Goal: Task Accomplishment & Management: Manage account settings

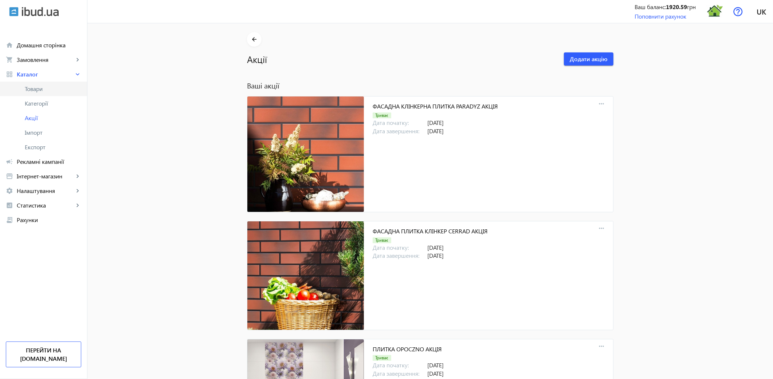
click at [41, 93] on link "Товари" at bounding box center [43, 89] width 87 height 15
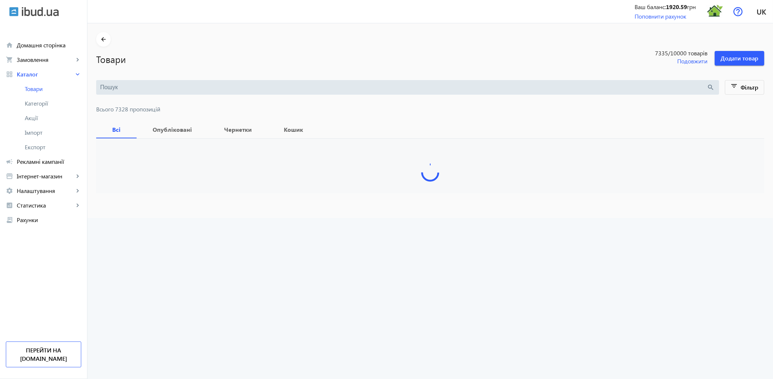
click at [120, 86] on input "search" at bounding box center [403, 87] width 607 height 8
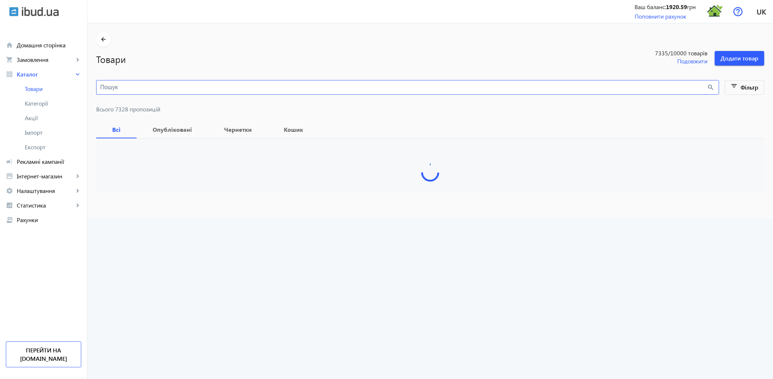
paste input "[PERSON_NAME]"
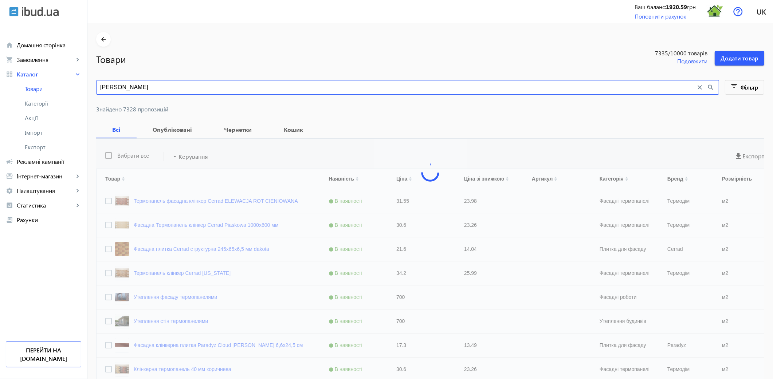
click at [158, 87] on input "[PERSON_NAME]" at bounding box center [398, 87] width 596 height 8
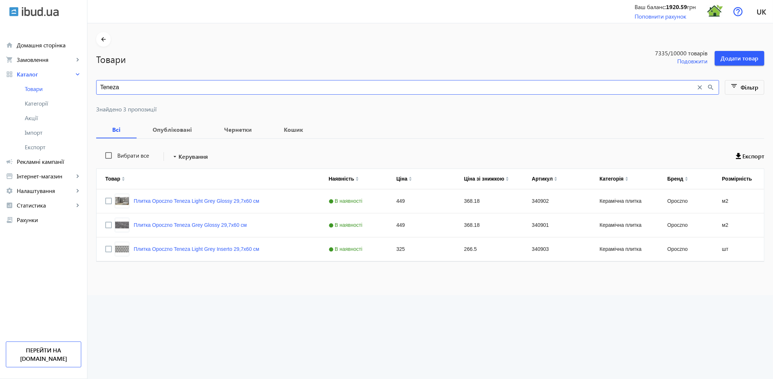
type input "Teneza"
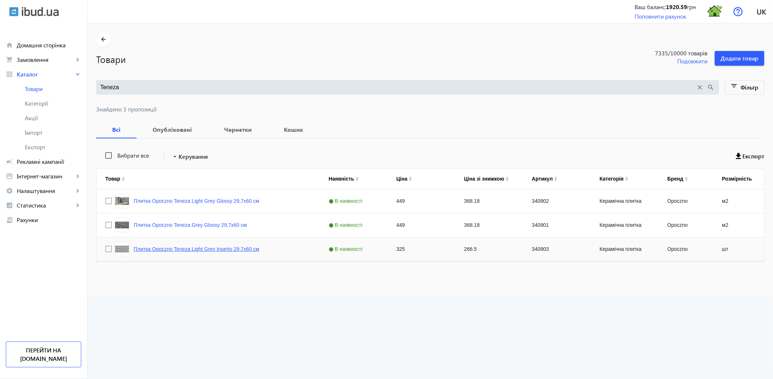
click at [216, 250] on link "Плитка Opoczno Teneza Light Grey Inserto 29,7х60 см" at bounding box center [197, 249] width 126 height 6
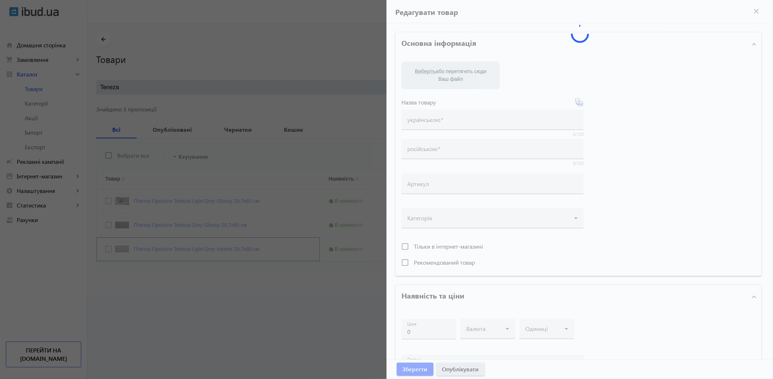
type input "Плитка Opoczno Teneza Light Grey Inserto 29,7х60 см"
type input "340903"
type input "325"
type input "1"
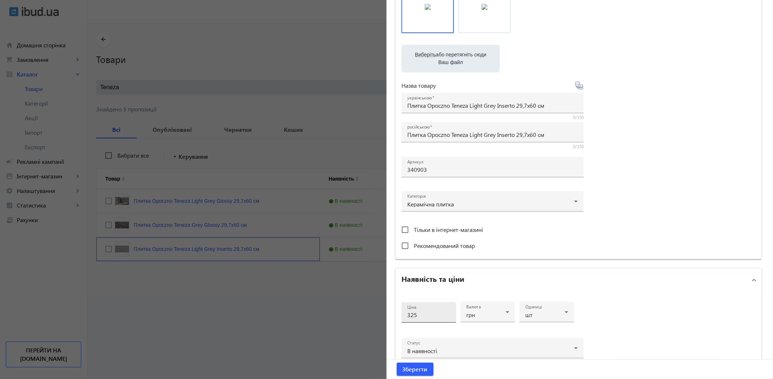
scroll to position [145, 0]
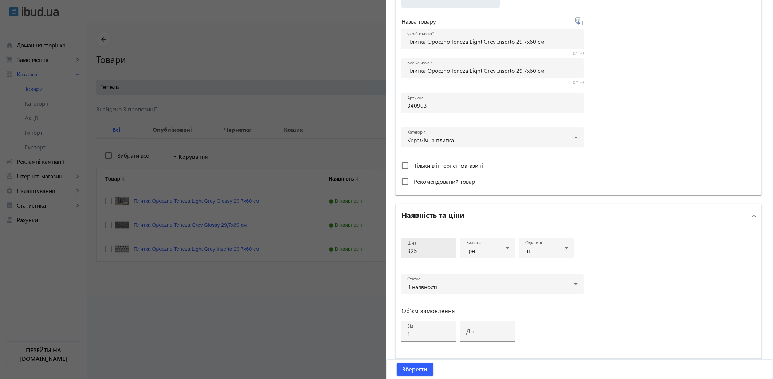
click at [419, 252] on input "325" at bounding box center [428, 251] width 43 height 8
type input "379"
click at [420, 371] on span "Зберегти" at bounding box center [414, 369] width 25 height 8
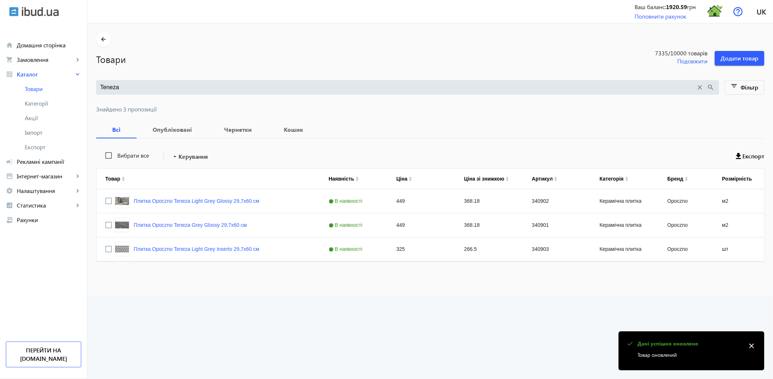
scroll to position [0, 0]
click at [210, 208] on div "Плитка Opoczno Teneza Light Grey Glossy 29,7х60 см" at bounding box center [187, 201] width 145 height 15
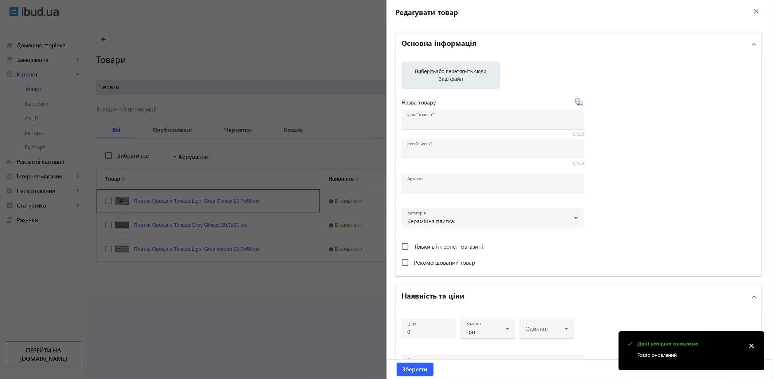
type input "Плитка Opoczno Teneza Light Grey Glossy 29,7х60 см"
type input "340902"
type input "449"
type input "10"
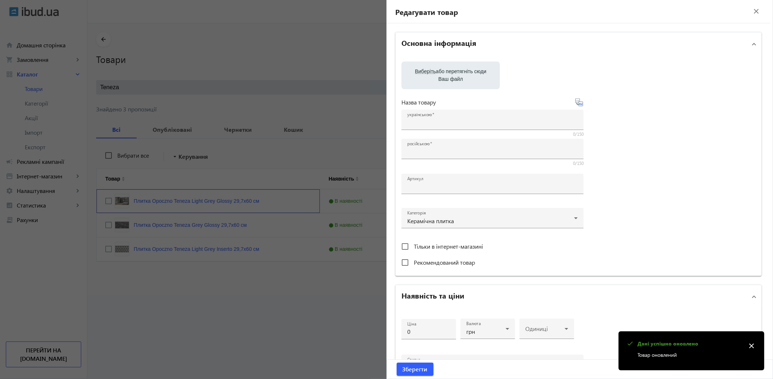
type input "Плитка Opoczno Teneza Light Grey Glossy 29,7х60 см"
type textarea "Плитка Opoczno Teneza Light Grey Glossy 29,7х60 см купити"
type textarea "Плитка Opoczno Teneza Light Grey Glossy 29,7х60 см купить"
type input "плитка opoczno teneza light grey glossy, плитка opoczno, плитка опочно"
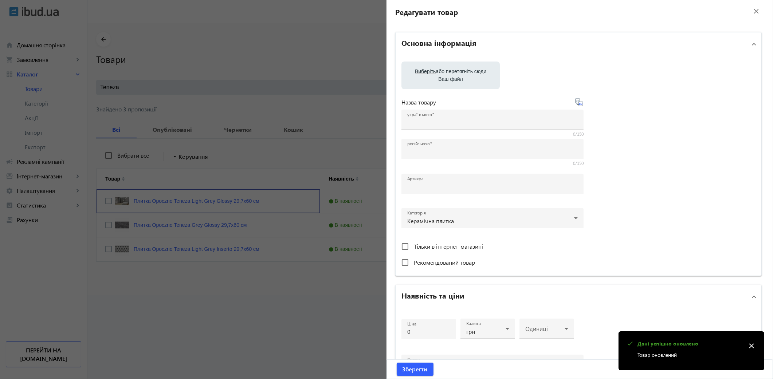
type input "плитка opoczno teneza light grey glossy, плитка opoczno, плитка опочно"
click at [432, 332] on input "449" at bounding box center [428, 332] width 43 height 8
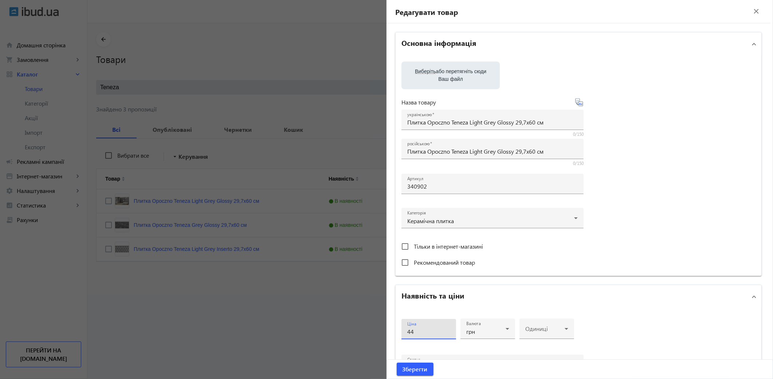
type input "4"
type input "519"
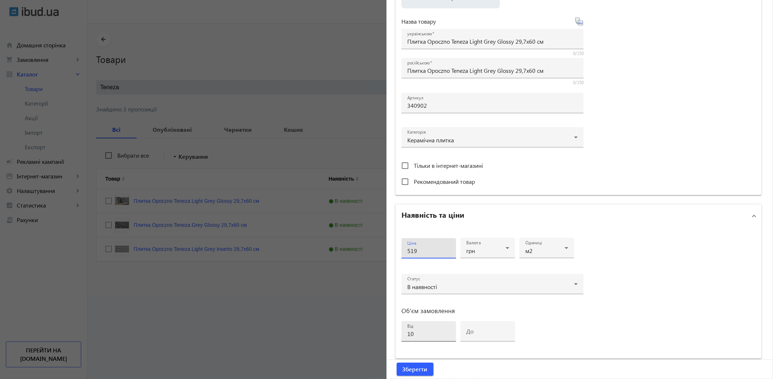
click button "Зберегти" at bounding box center [415, 369] width 37 height 13
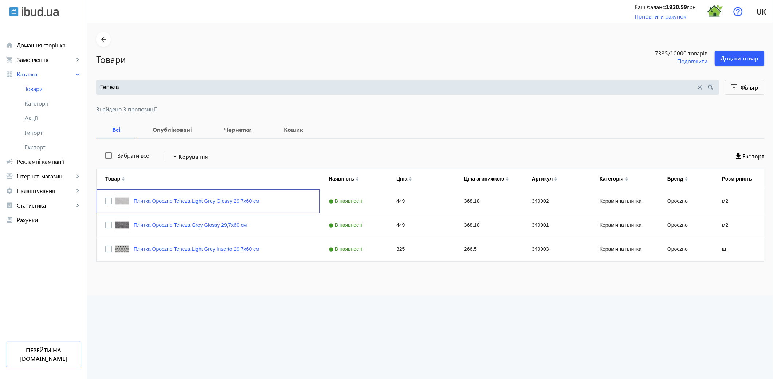
scroll to position [0, 0]
click at [198, 226] on div at bounding box center [386, 189] width 773 height 379
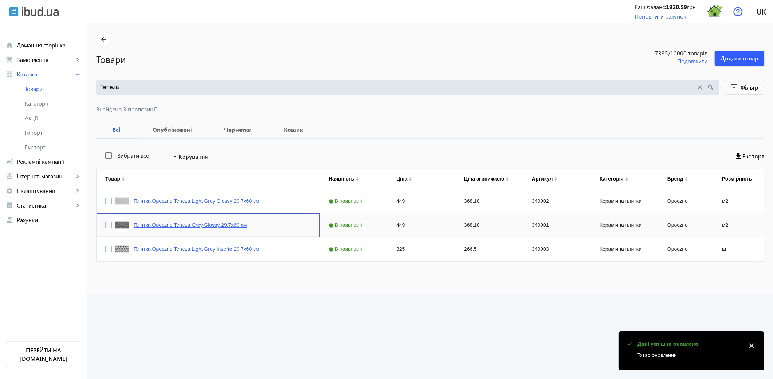
click at [208, 223] on link "Плитка Opoczno Teneza Grey Glossy 29,7х60 см" at bounding box center [190, 225] width 113 height 6
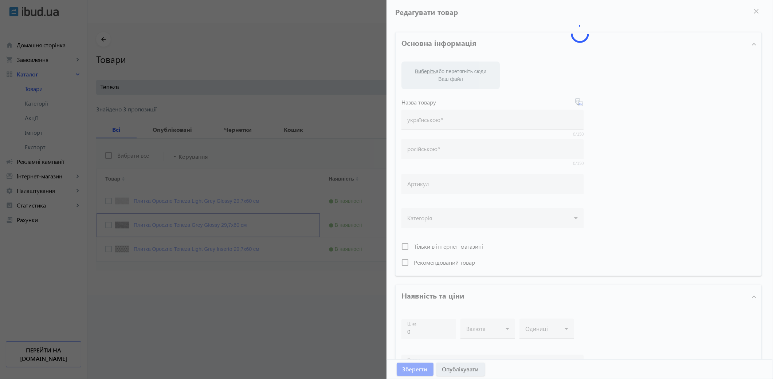
type input "Плитка Opoczno Teneza Grey Glossy 29,7х60 см"
type input "340901"
type input "449"
type input "1"
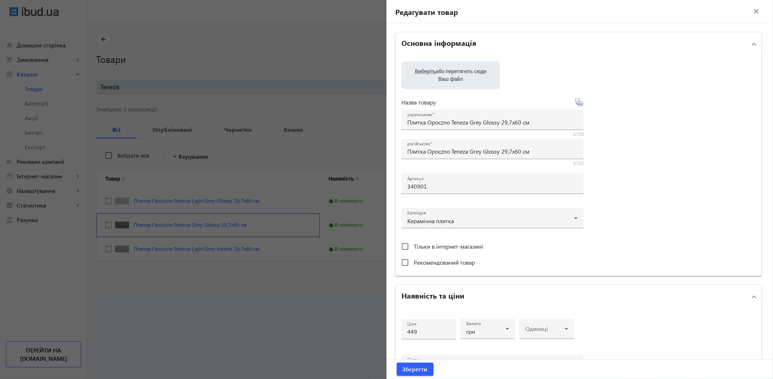
scroll to position [162, 0]
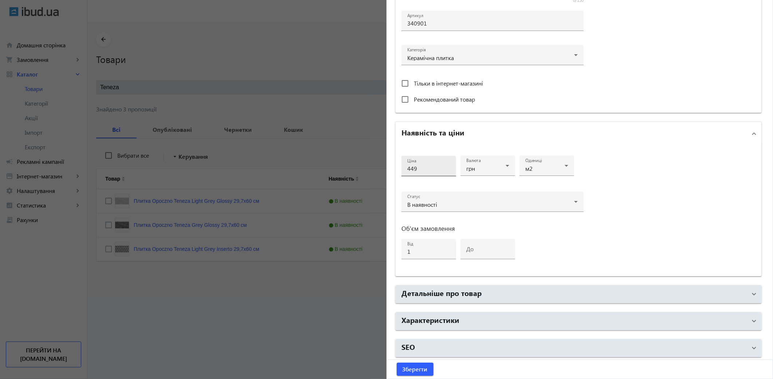
click at [425, 169] on input "449" at bounding box center [428, 169] width 43 height 8
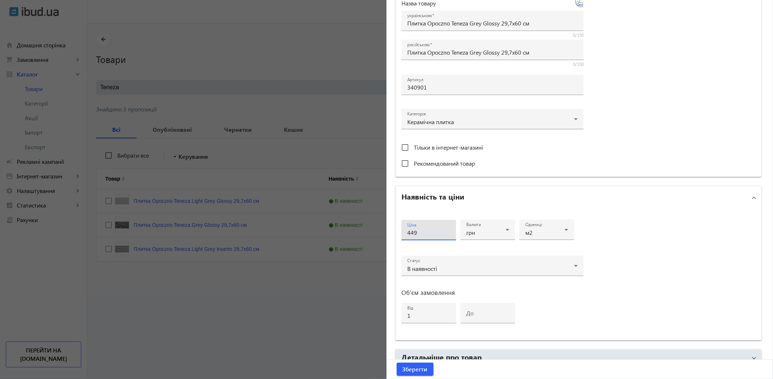
scroll to position [227, 0]
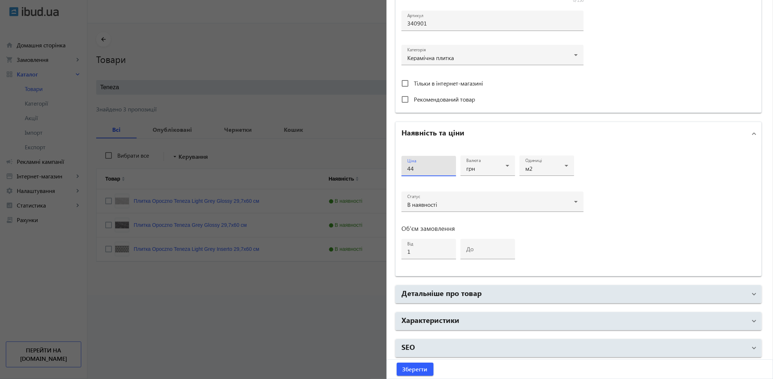
type input "4"
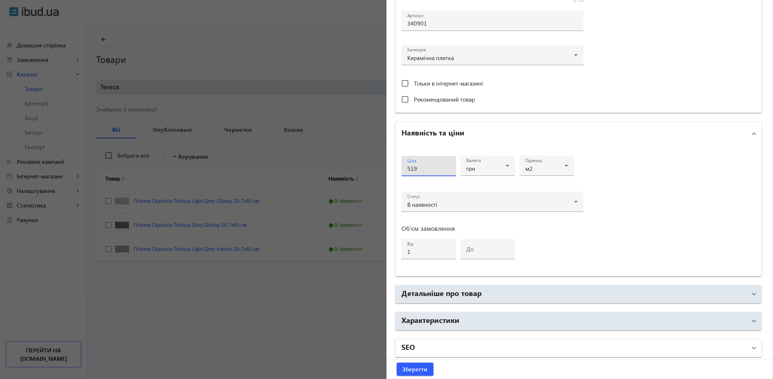
type input "519"
click at [466, 346] on mat-panel-title "SEO" at bounding box center [573, 348] width 345 height 13
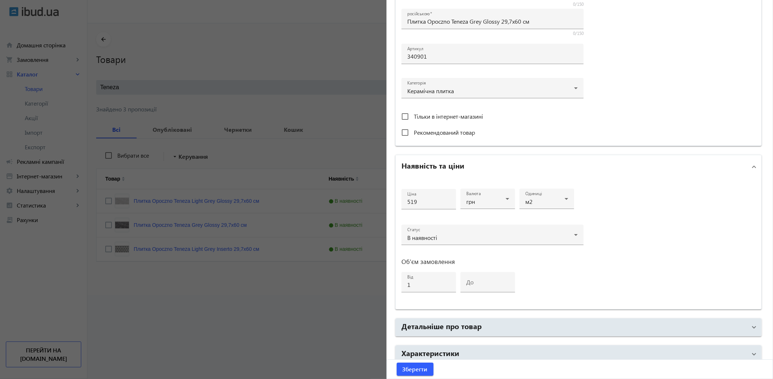
scroll to position [0, 0]
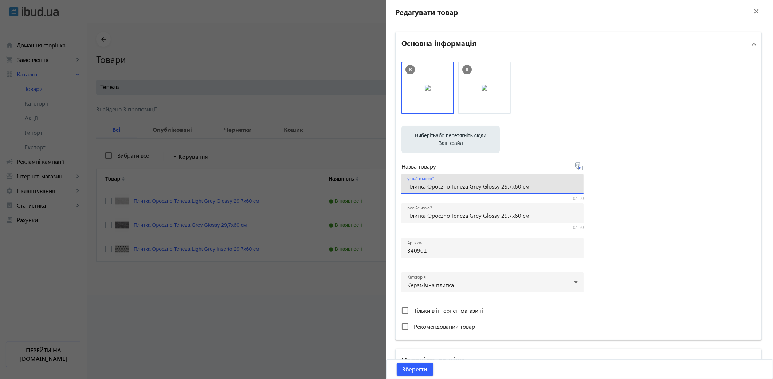
drag, startPoint x: 406, startPoint y: 185, endPoint x: 639, endPoint y: 176, distance: 234.0
click at [639, 176] on div "Виберіть або перетягніть сюди Ваш файл 14663651974bcc86296831300234514-31f9445e…" at bounding box center [578, 198] width 354 height 272
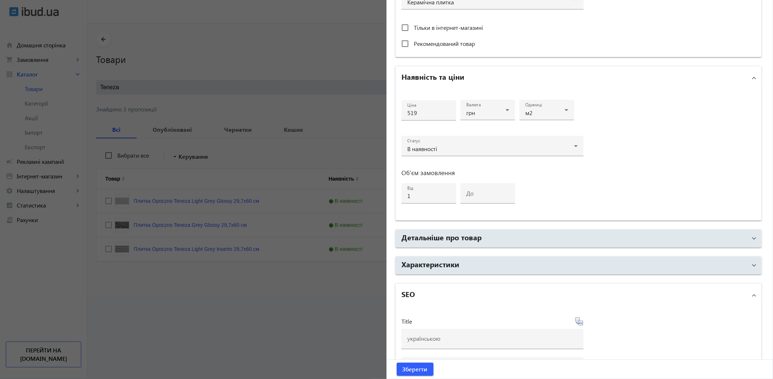
scroll to position [518, 0]
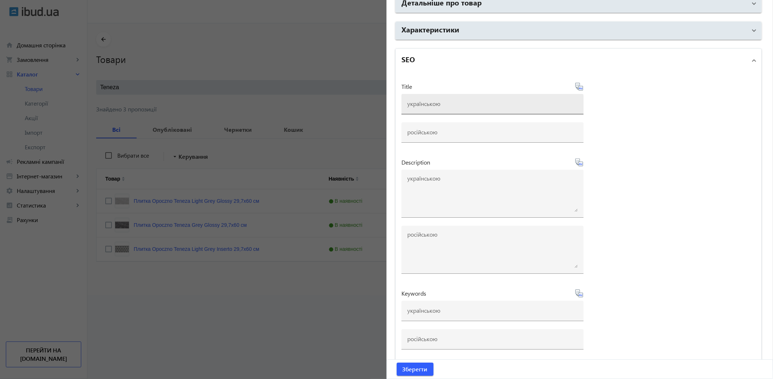
click at [413, 104] on input at bounding box center [492, 104] width 170 height 8
paste input "Плитка Opoczno Teneza Grey Glossy 29,7х60 см"
type input "Плитка Opoczno Teneza Grey Glossy 29,7х60 см"
click at [577, 84] on icon at bounding box center [579, 86] width 9 height 9
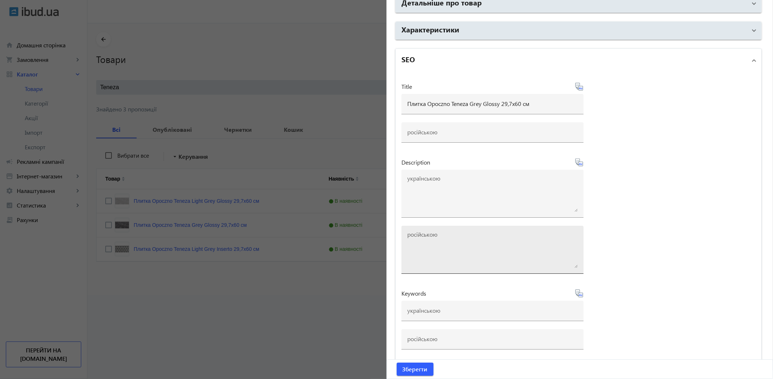
type input "Плитка Opoczno Teneza Grey Glossy 29,7х60 см"
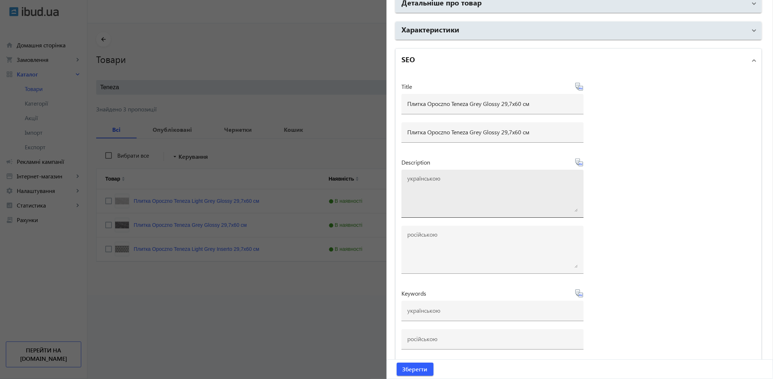
click at [446, 200] on textarea at bounding box center [492, 194] width 170 height 36
paste textarea "Плитка Opoczno Teneza Grey Glossy 29,7х60 см"
type textarea "Плитка Opoczno Teneza Grey Glossy 29,7х60 см купити"
click at [578, 164] on icon at bounding box center [579, 162] width 9 height 9
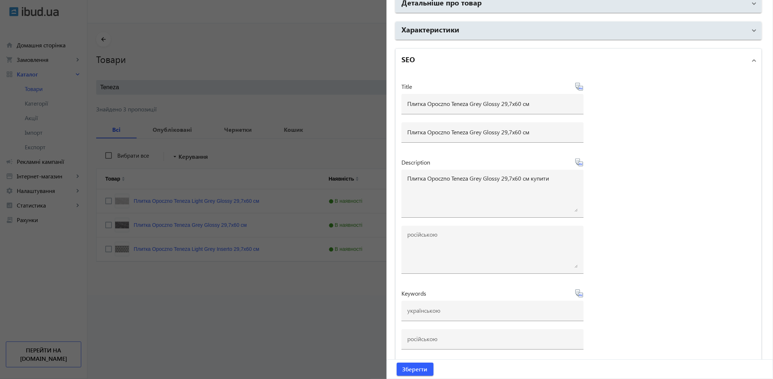
type textarea "Плитка Opoczno Teneza Grey Glossy 29,7х60 см купить"
click at [432, 312] on input at bounding box center [492, 311] width 170 height 8
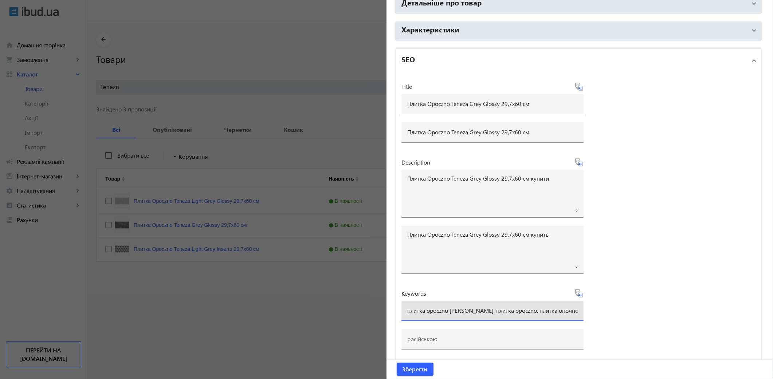
drag, startPoint x: 461, startPoint y: 308, endPoint x: 448, endPoint y: 311, distance: 12.6
click at [448, 311] on input "плитка opoczno [PERSON_NAME], плитка opoczno, плитка опочно" at bounding box center [492, 311] width 170 height 8
paste input "teneza-grey-glossy"
click at [469, 310] on input "плитка opoczno teneza-grey-glossy, плитка opoczno, плитка опочно" at bounding box center [492, 311] width 170 height 8
type input "плитка opoczno teneza grey glossy, плитка opoczno, плитка опочно"
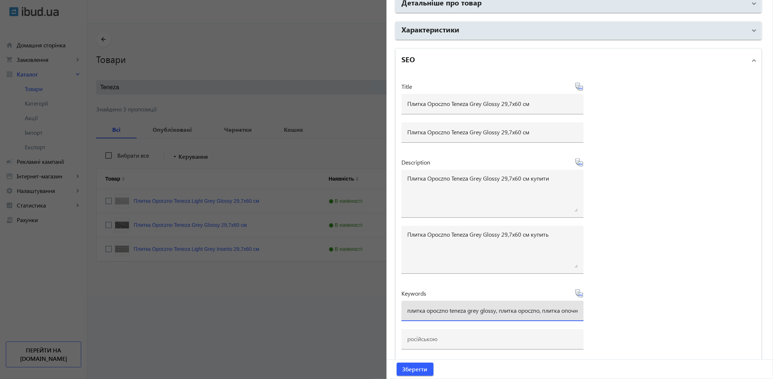
click at [579, 293] on icon at bounding box center [579, 293] width 9 height 9
type input "плитка opoczno teneza grey glossy, плитка opoczno, плитка опочно"
drag, startPoint x: 406, startPoint y: 307, endPoint x: 776, endPoint y: 289, distance: 371.1
click at [772, 289] on html "arrow_back home Домашня сторінка shopping_cart Замовлення keyboard_arrow_right …" at bounding box center [386, 189] width 773 height 379
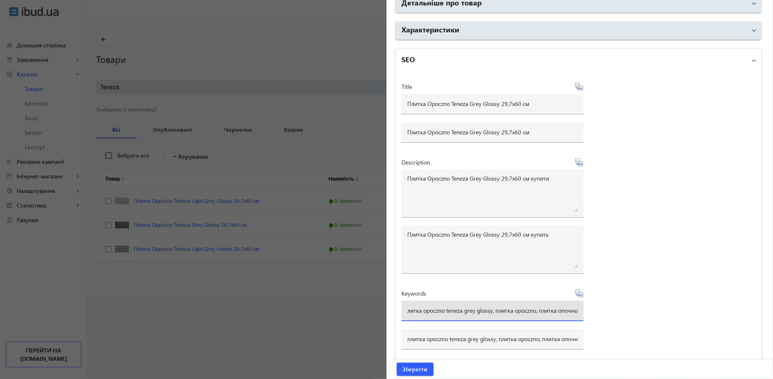
scroll to position [0, 0]
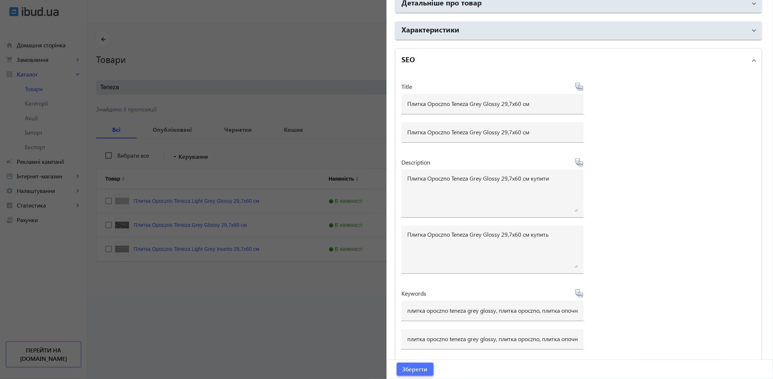
click at [413, 374] on span "submit" at bounding box center [415, 368] width 37 height 17
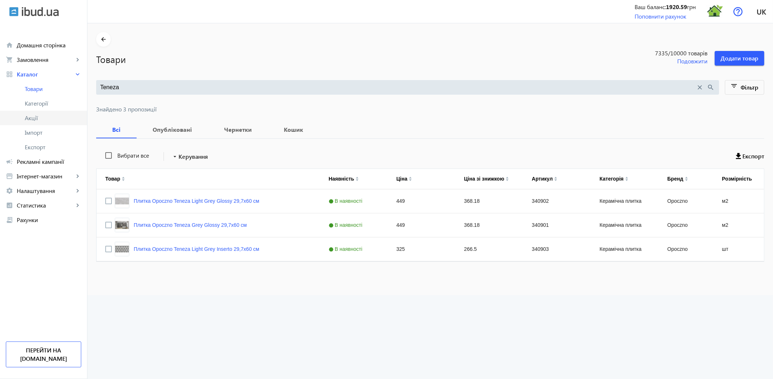
click at [40, 119] on span "Акції" at bounding box center [53, 117] width 56 height 7
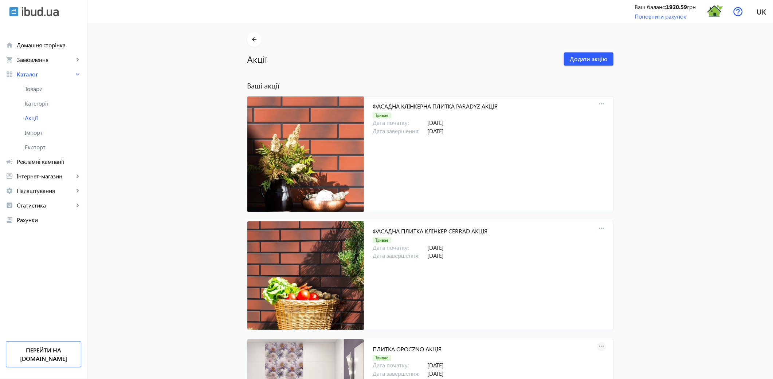
click at [597, 346] on mat-icon "more_horiz" at bounding box center [601, 347] width 10 height 10
click at [635, 312] on span "Зняти з публікації" at bounding box center [648, 313] width 61 height 6
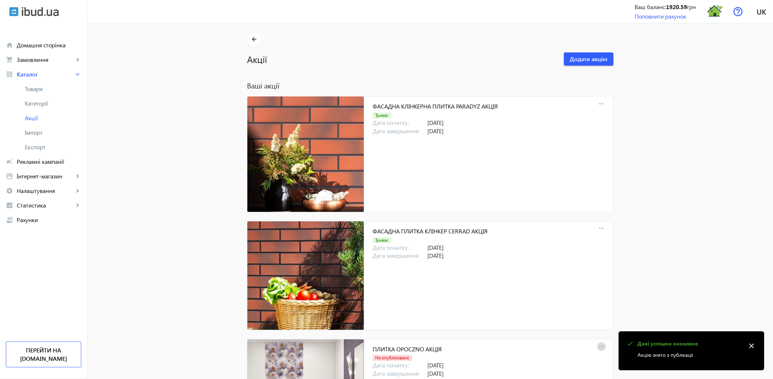
click at [598, 345] on mat-icon "more_horiz" at bounding box center [601, 347] width 10 height 10
click at [624, 314] on span "Опублікувати" at bounding box center [648, 313] width 61 height 6
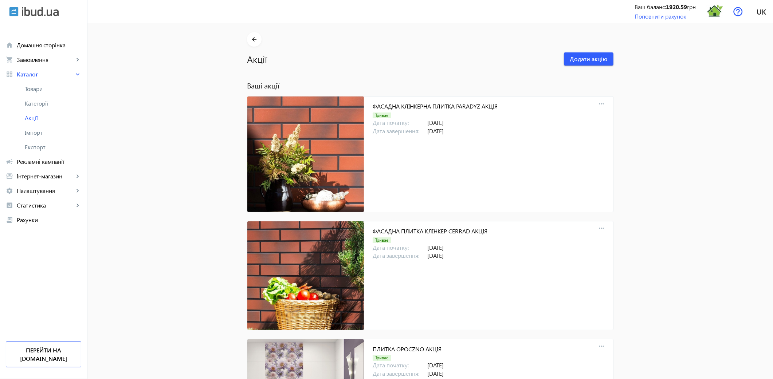
click at [597, 342] on button "more_horiz" at bounding box center [601, 346] width 9 height 9
click button "edit Редагувати" at bounding box center [639, 277] width 89 height 17
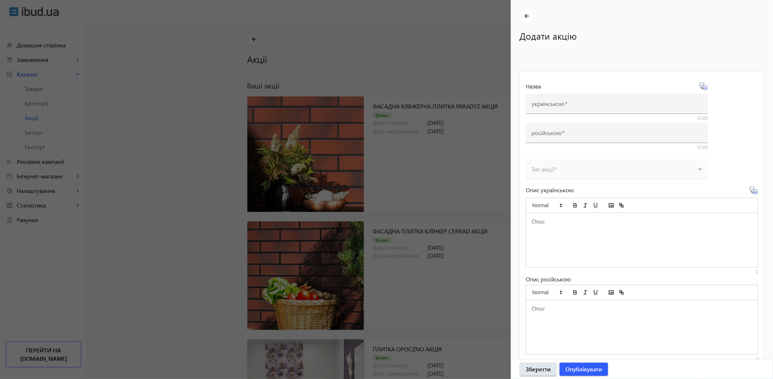
type input "ПЛИТКА OPOCZNO АКЦІЯ"
type input "ПЛИТКА OPOCZNO АКЦИЯ"
type input "[DATE]"
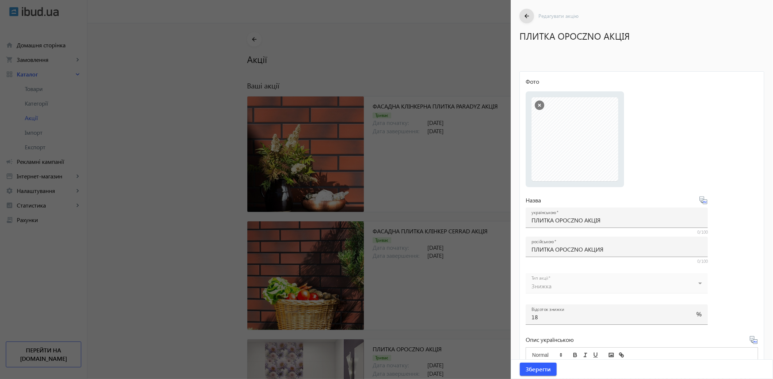
click at [472, 283] on div at bounding box center [386, 189] width 773 height 379
